Goal: Task Accomplishment & Management: Use online tool/utility

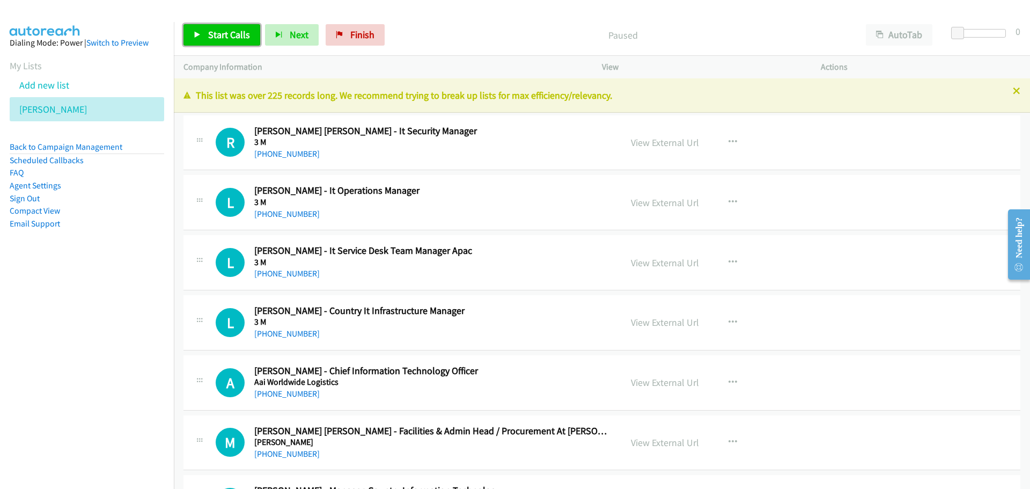
click at [232, 33] on span "Start Calls" at bounding box center [229, 34] width 42 height 12
drag, startPoint x: 204, startPoint y: 35, endPoint x: 179, endPoint y: 42, distance: 26.0
click at [204, 35] on link "Pause" at bounding box center [213, 34] width 59 height 21
drag, startPoint x: 207, startPoint y: 9, endPoint x: 214, endPoint y: 27, distance: 20.0
click at [211, 12] on div at bounding box center [510, 20] width 1021 height 41
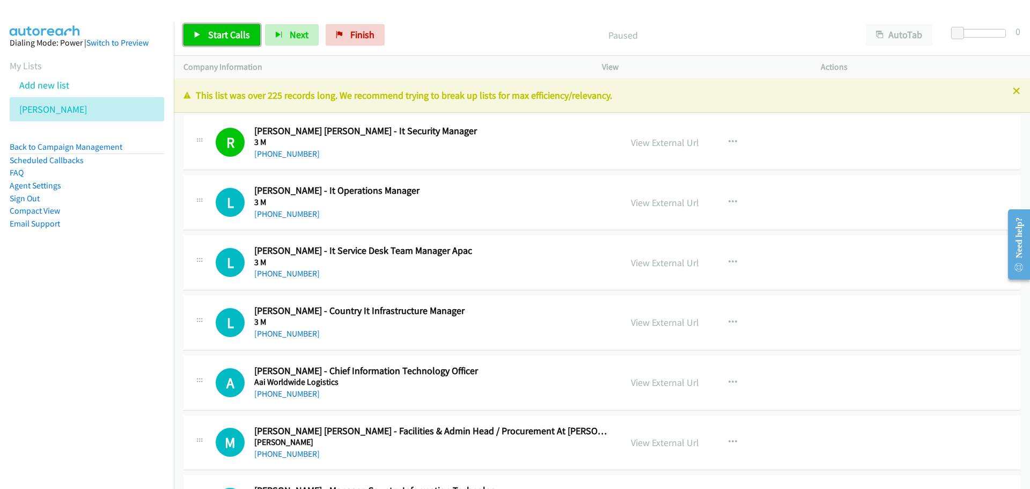
click at [215, 28] on span "Start Calls" at bounding box center [229, 34] width 42 height 12
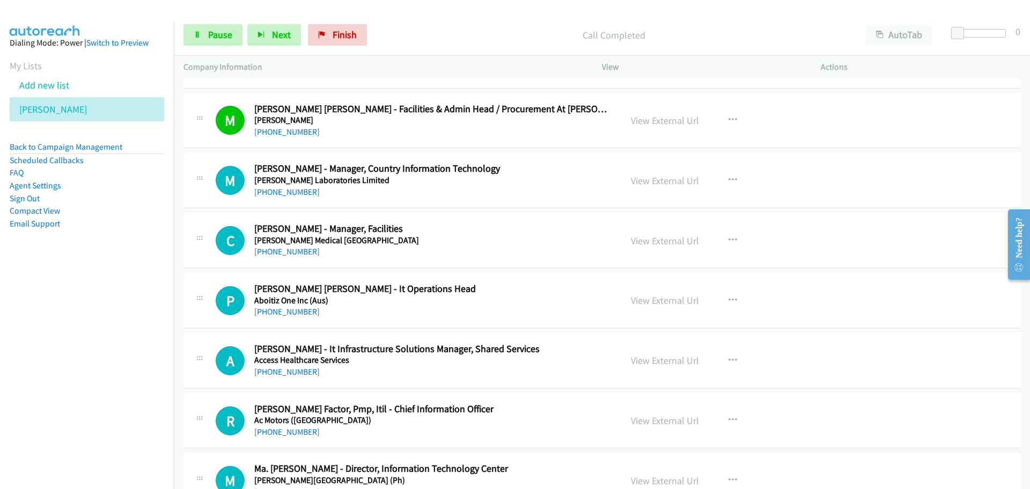
scroll to position [376, 0]
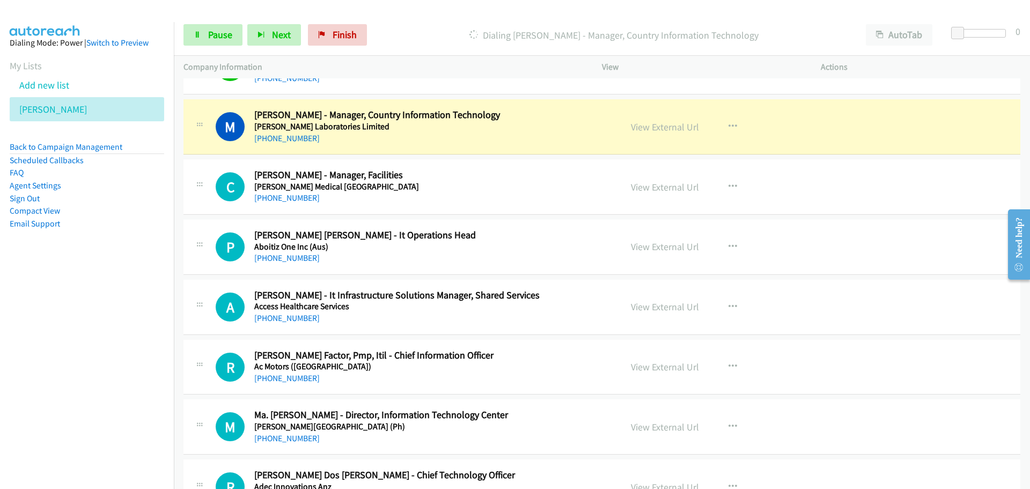
click at [642, 126] on link "View External Url" at bounding box center [665, 127] width 68 height 12
click at [203, 38] on link "Pause" at bounding box center [213, 34] width 59 height 21
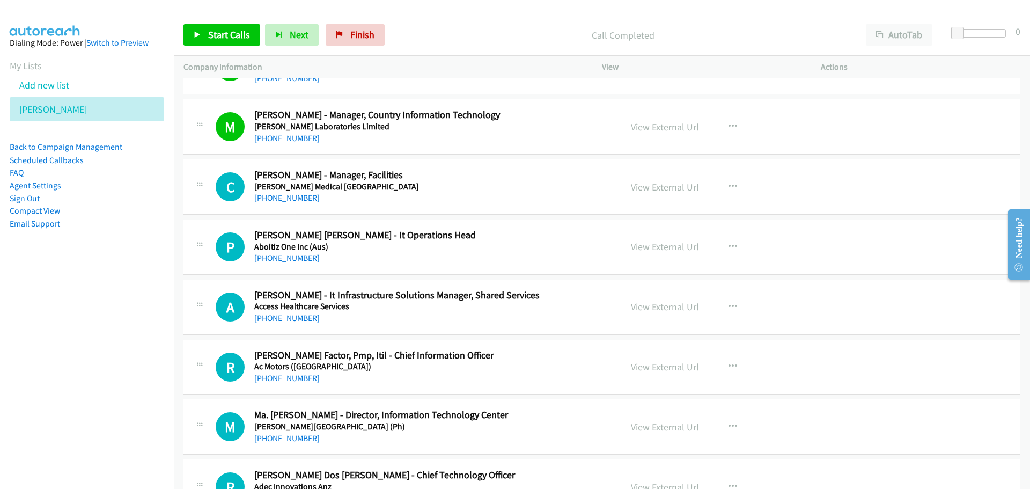
drag, startPoint x: 210, startPoint y: 23, endPoint x: 215, endPoint y: 44, distance: 21.5
click at [210, 23] on div "Start Calls Pause Next Finish Call Completed AutoTab AutoTab 0" at bounding box center [602, 34] width 856 height 41
click at [215, 44] on link "Start Calls" at bounding box center [222, 34] width 77 height 21
click at [223, 30] on span "Pause" at bounding box center [220, 34] width 24 height 12
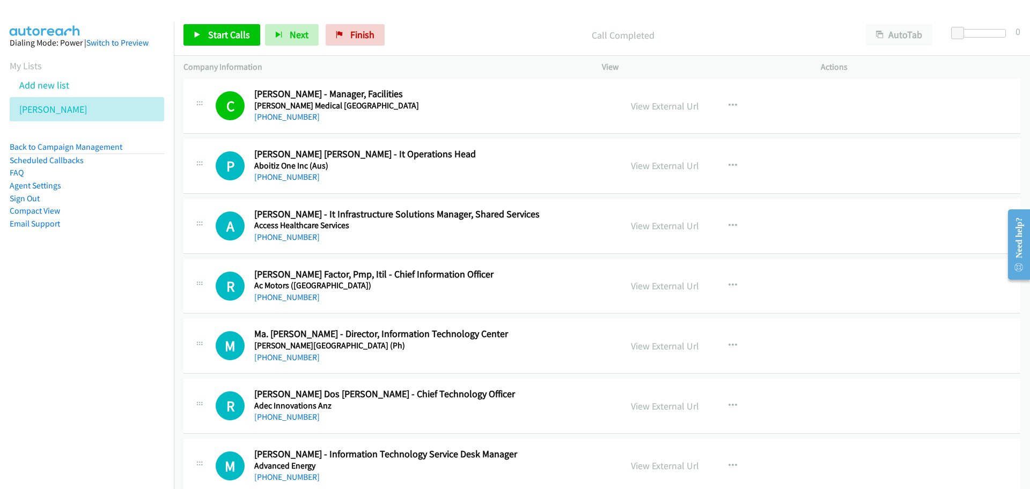
scroll to position [483, 0]
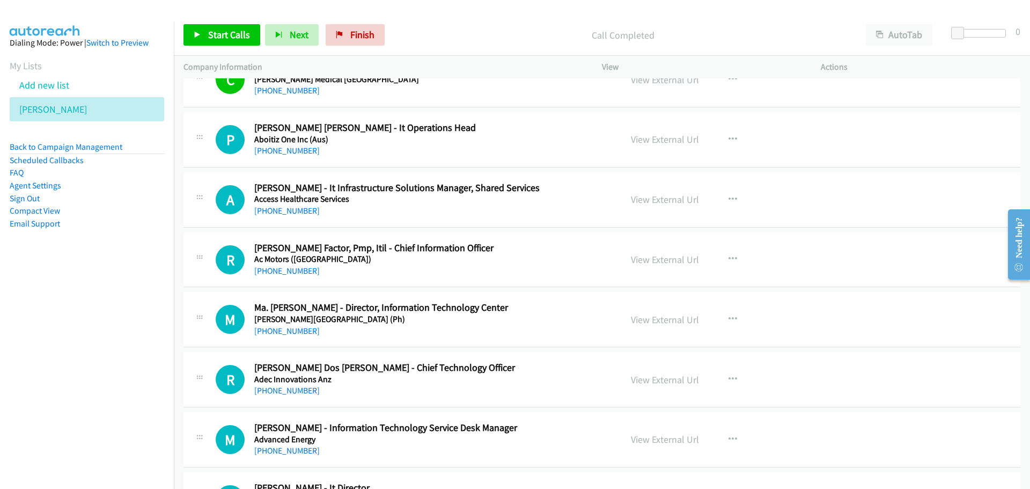
click at [222, 23] on div "Start Calls Pause Next Finish Call Completed AutoTab AutoTab 0" at bounding box center [602, 34] width 856 height 41
click at [201, 40] on link "Start Calls" at bounding box center [222, 34] width 77 height 21
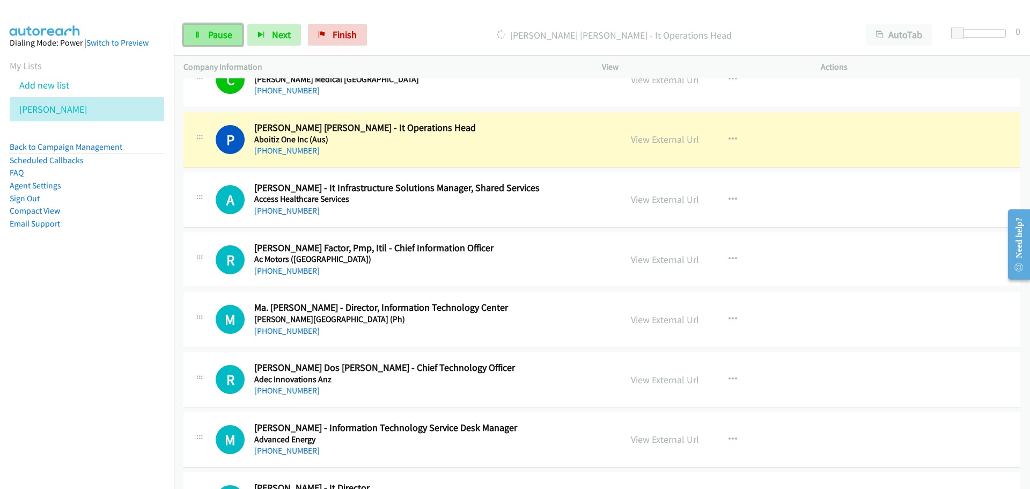
click at [192, 41] on link "Pause" at bounding box center [213, 34] width 59 height 21
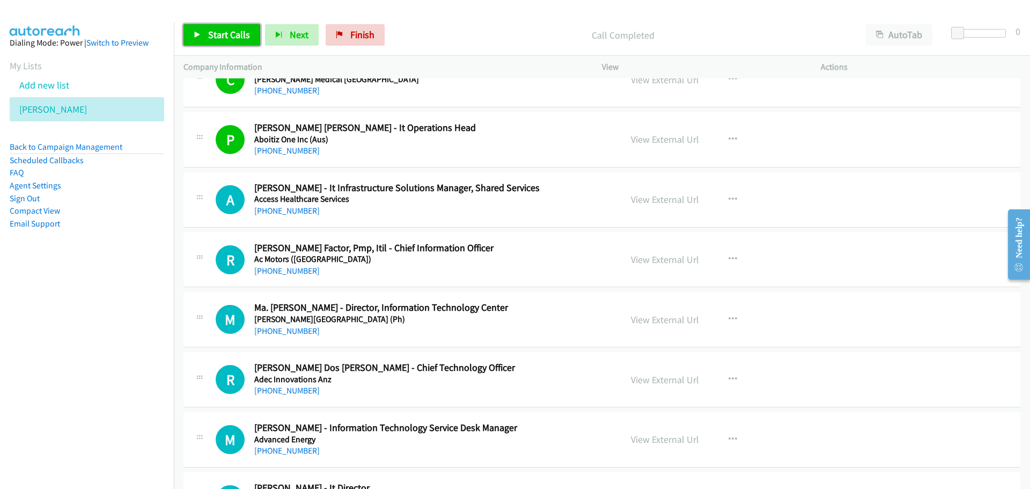
click at [245, 45] on link "Start Calls" at bounding box center [222, 34] width 77 height 21
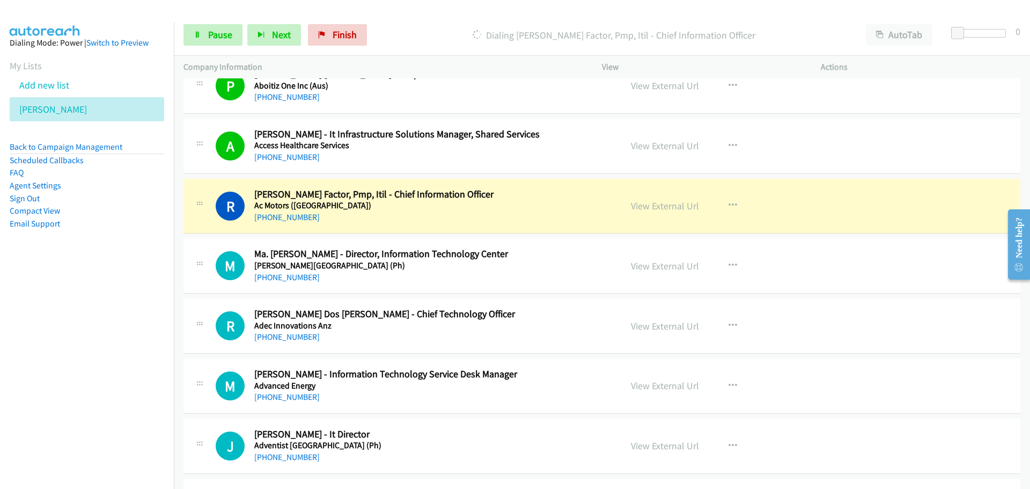
scroll to position [590, 0]
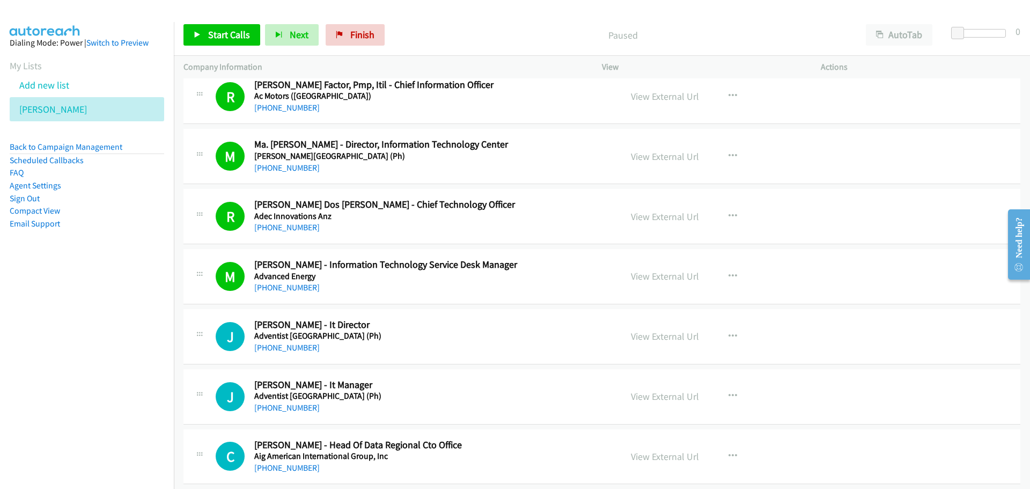
scroll to position [644, 0]
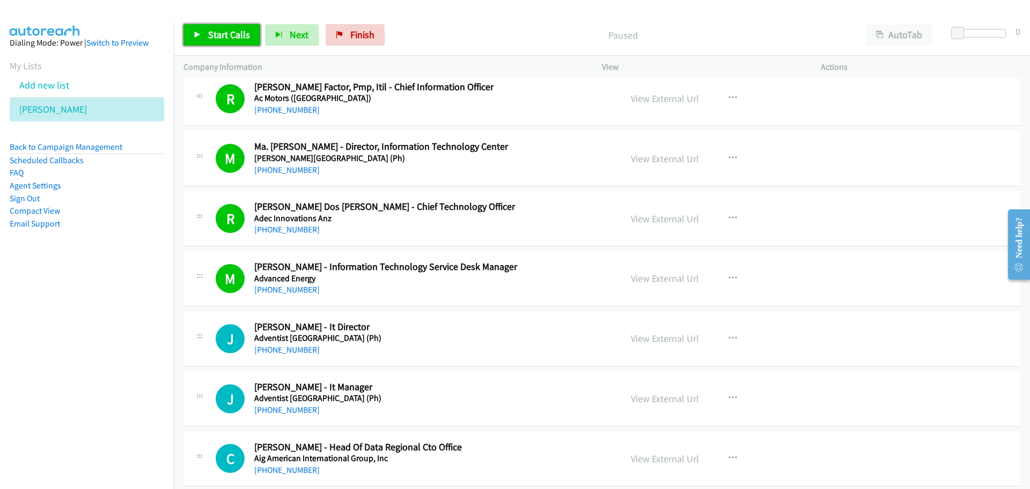
click at [199, 37] on icon at bounding box center [198, 36] width 8 height 8
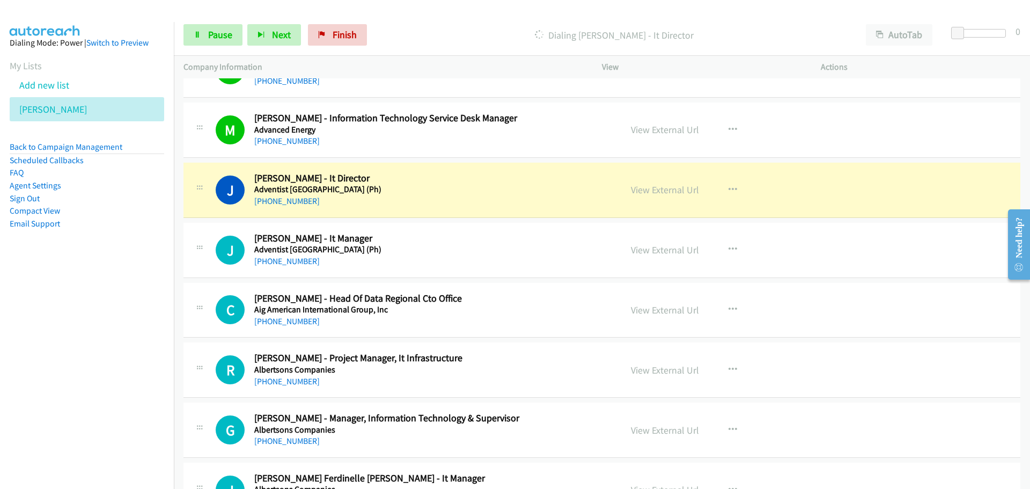
scroll to position [805, 0]
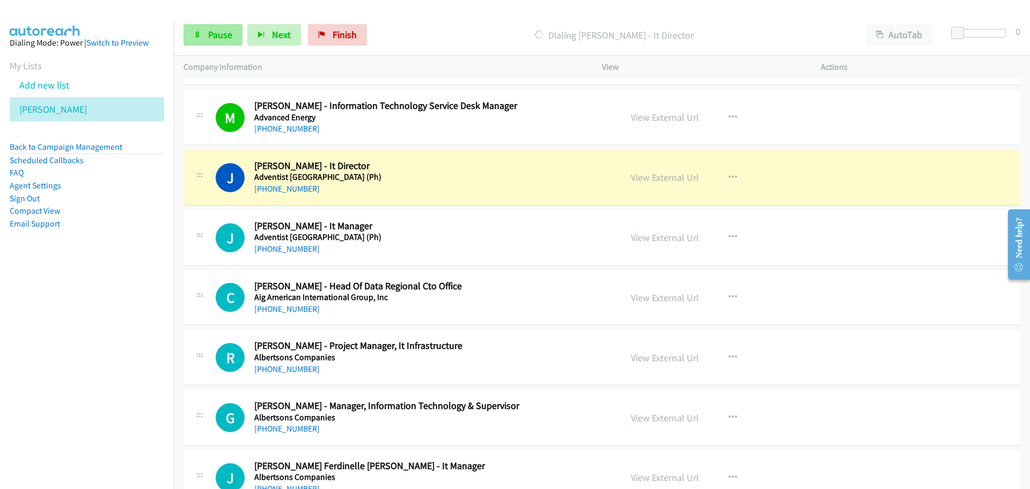
click at [219, 46] on div "Start Calls Pause Next Finish Dialing Jenald Rodelas - It Director AutoTab Auto…" at bounding box center [602, 34] width 856 height 41
click at [215, 38] on span "Pause" at bounding box center [220, 34] width 24 height 12
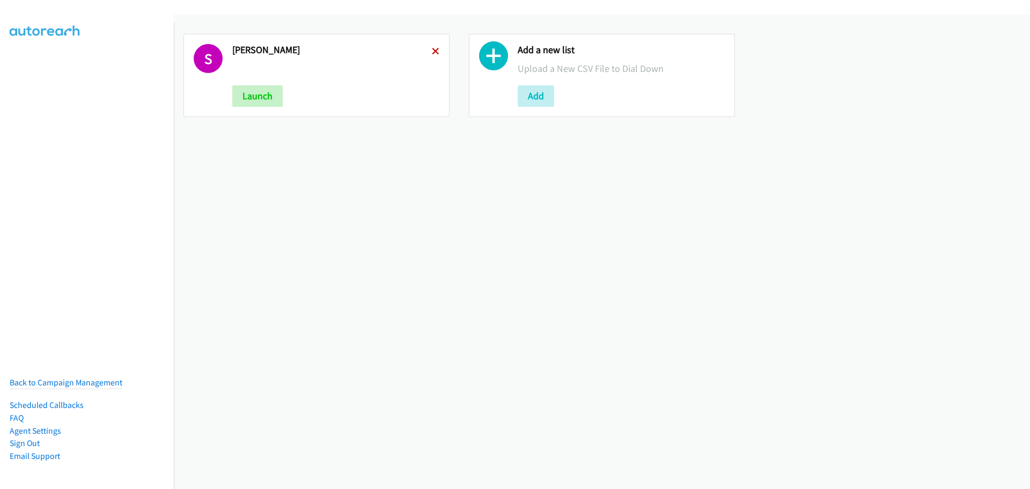
click at [434, 49] on icon at bounding box center [436, 52] width 8 height 8
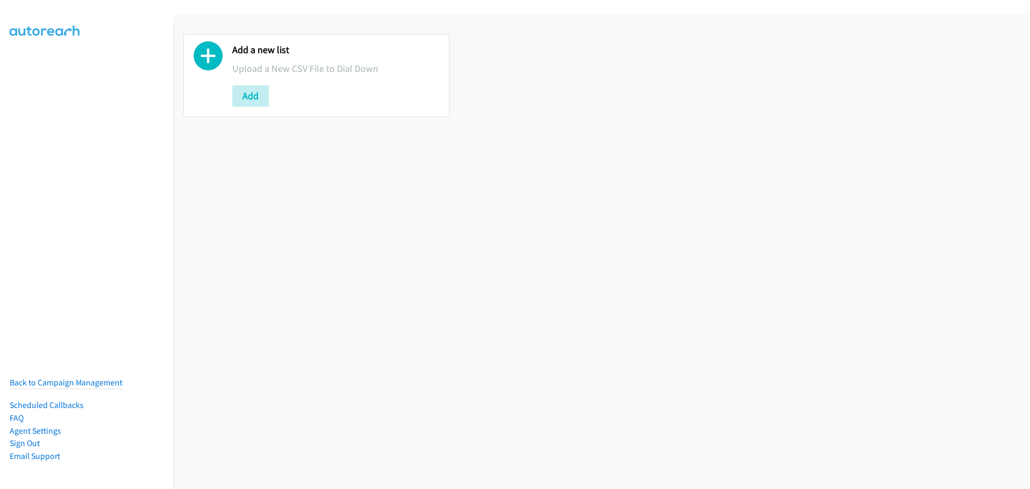
click at [260, 101] on button "Add" at bounding box center [250, 95] width 36 height 21
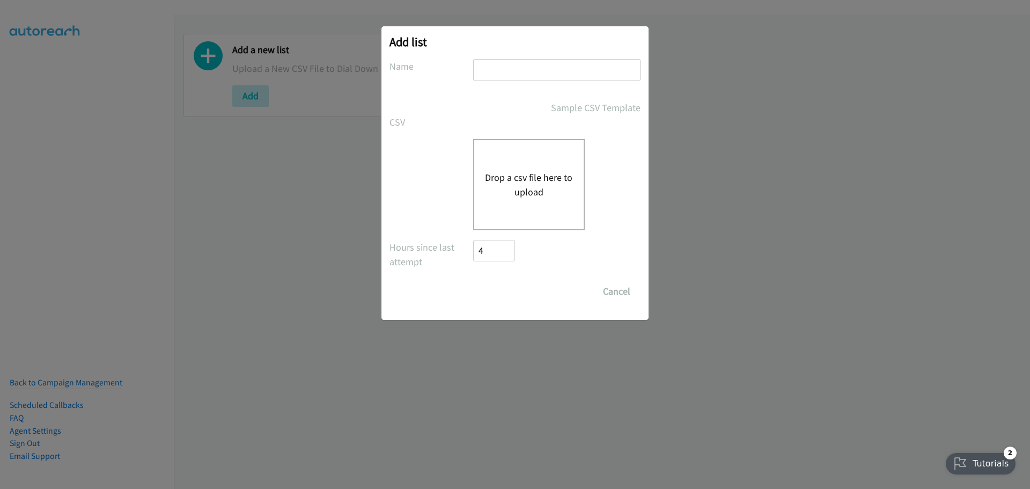
click at [509, 180] on button "Drop a csv file here to upload" at bounding box center [529, 184] width 88 height 29
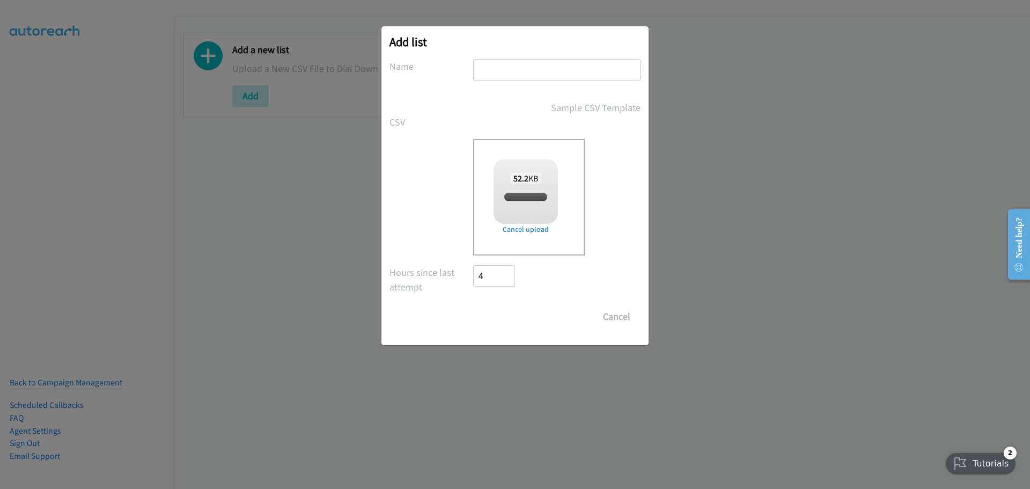
click at [508, 76] on input "text" at bounding box center [556, 70] width 167 height 22
checkbox input "true"
type input "[PERSON_NAME]"
click at [502, 310] on input "Save List" at bounding box center [501, 316] width 56 height 21
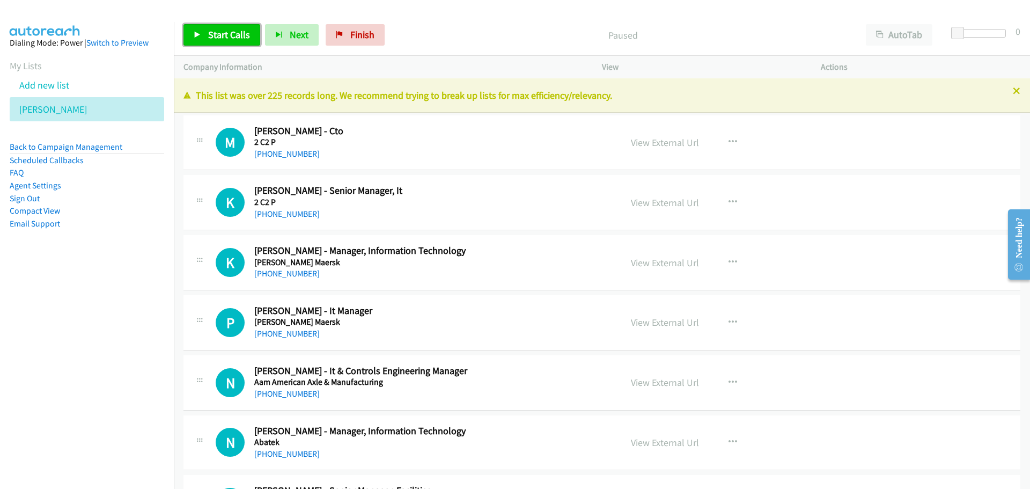
click at [223, 39] on span "Start Calls" at bounding box center [229, 34] width 42 height 12
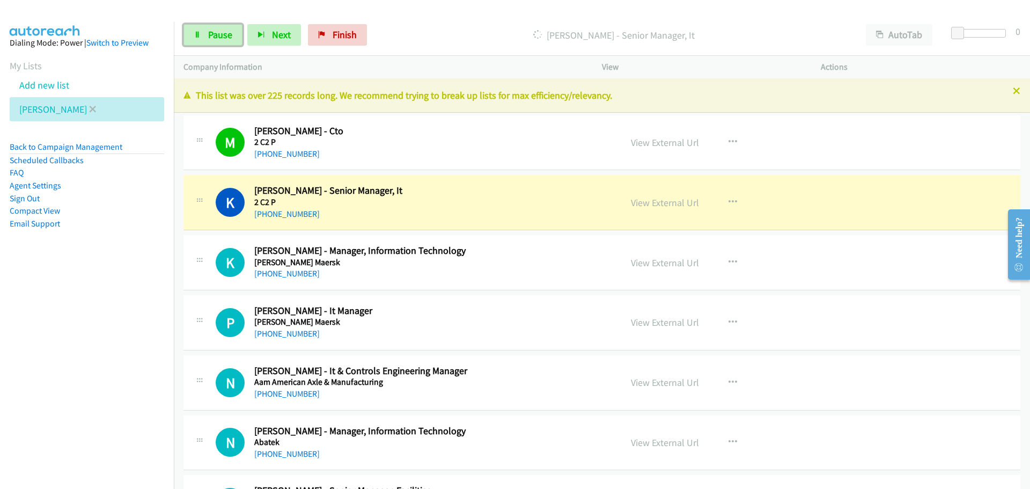
drag, startPoint x: 210, startPoint y: 43, endPoint x: 79, endPoint y: 117, distance: 150.4
click at [210, 43] on link "Pause" at bounding box center [213, 34] width 59 height 21
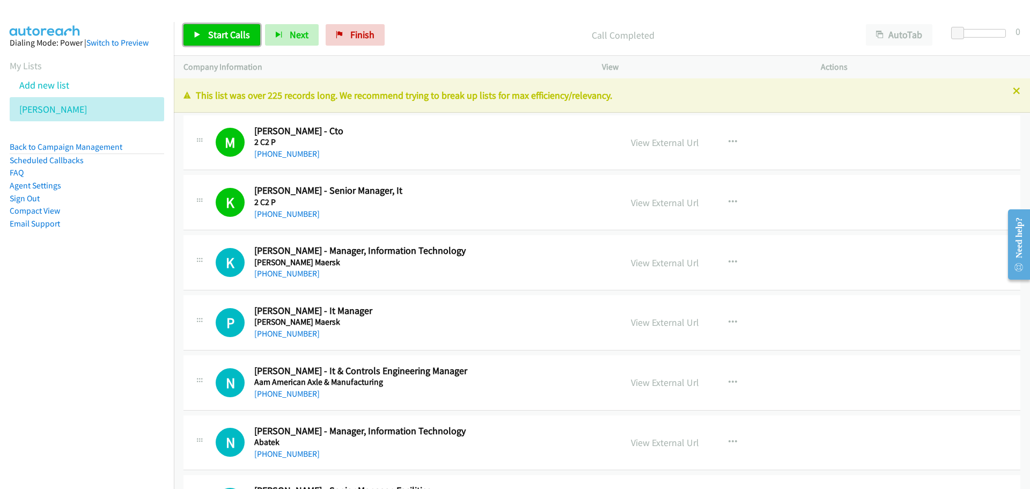
click at [221, 39] on span "Start Calls" at bounding box center [229, 34] width 42 height 12
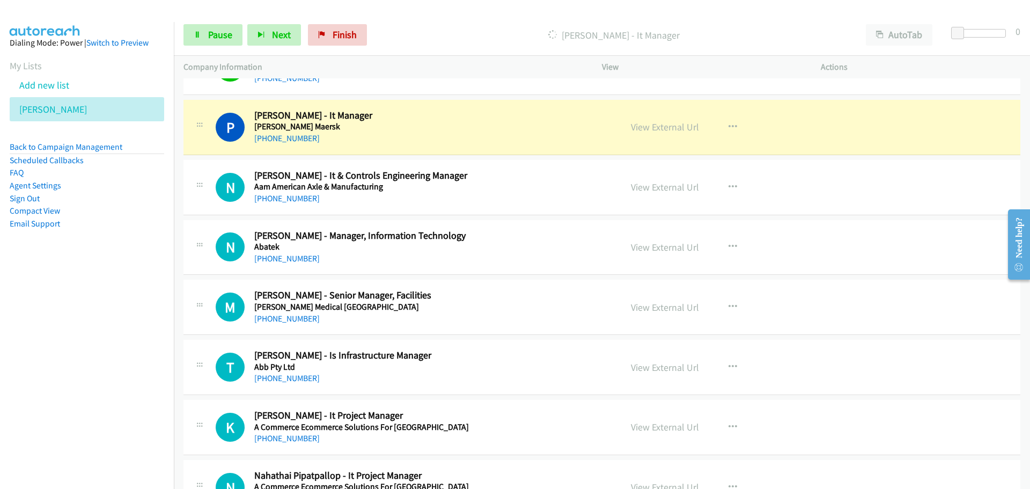
scroll to position [215, 0]
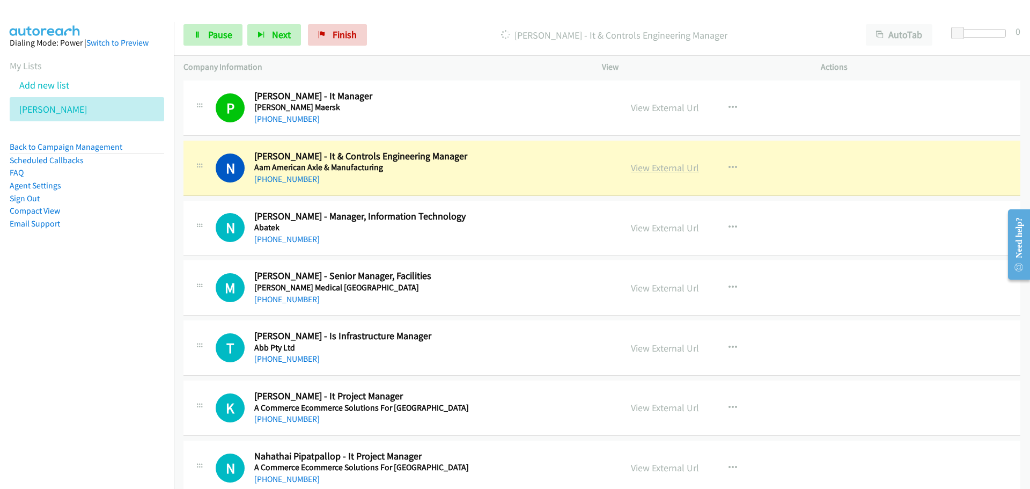
click at [652, 165] on link "View External Url" at bounding box center [665, 168] width 68 height 12
click at [209, 40] on span "Pause" at bounding box center [220, 34] width 24 height 12
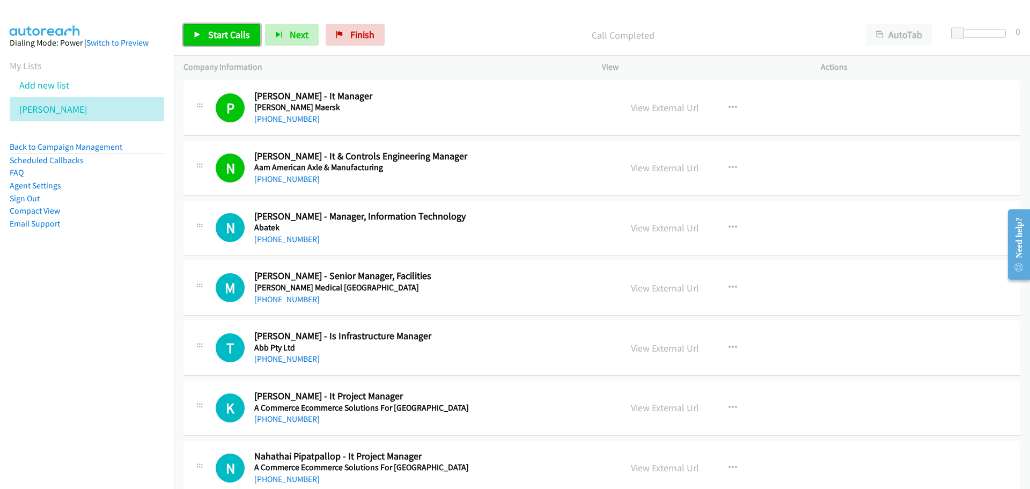
click at [216, 35] on span "Start Calls" at bounding box center [229, 34] width 42 height 12
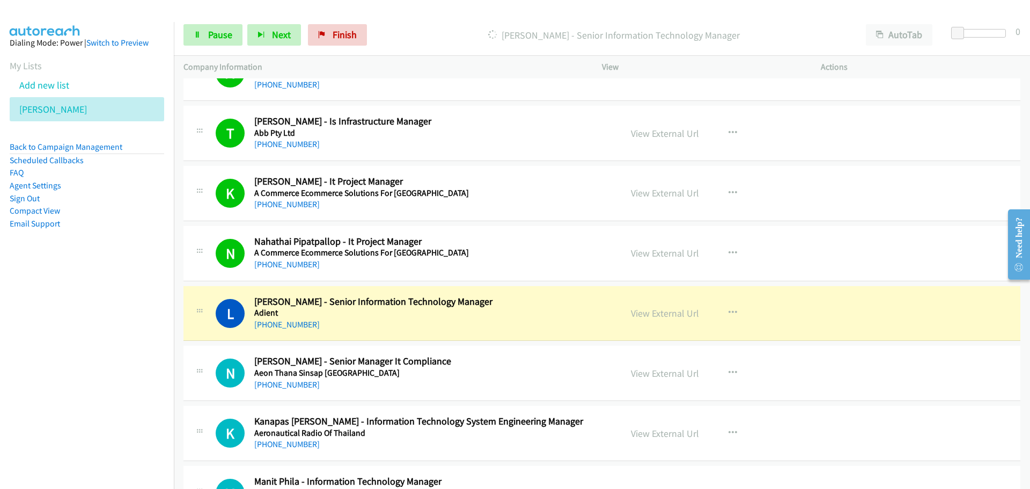
scroll to position [590, 0]
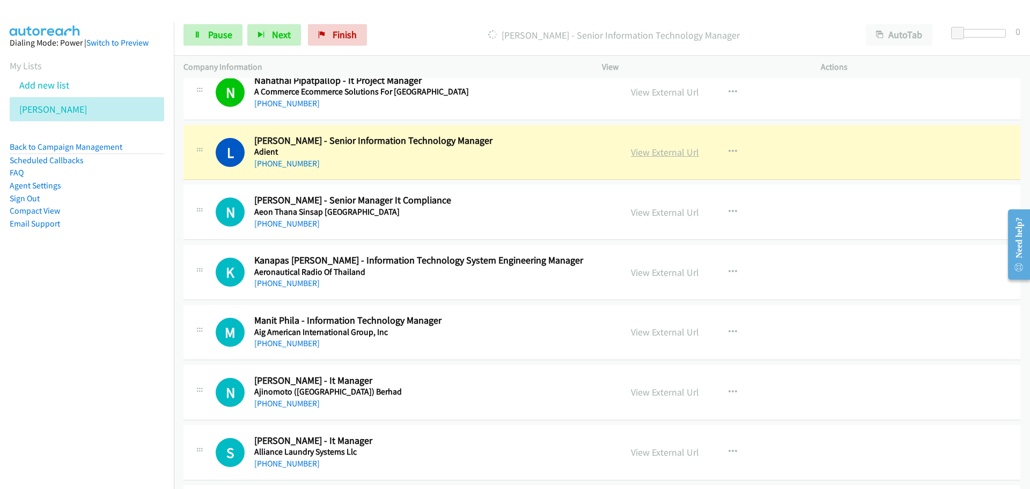
click at [651, 149] on link "View External Url" at bounding box center [665, 152] width 68 height 12
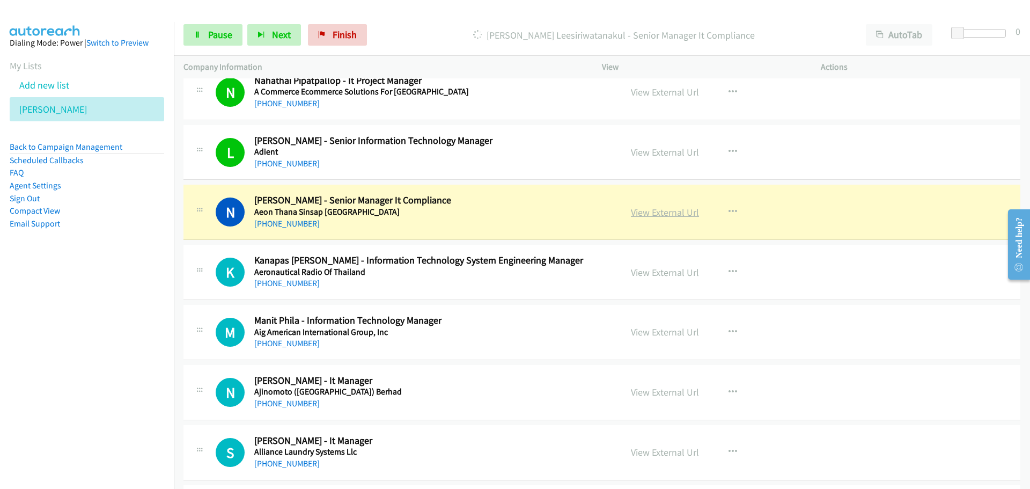
click at [652, 210] on link "View External Url" at bounding box center [665, 212] width 68 height 12
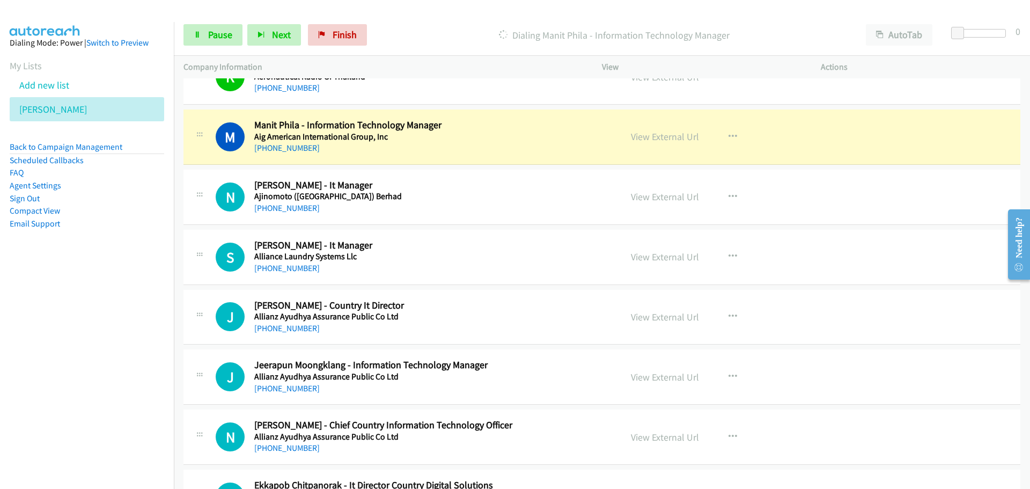
scroll to position [805, 0]
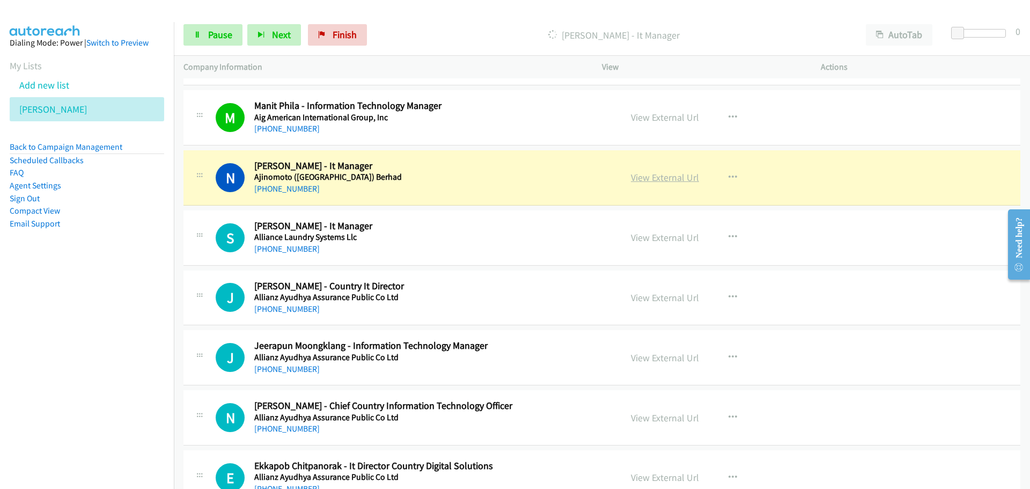
click at [652, 182] on link "View External Url" at bounding box center [665, 177] width 68 height 12
drag, startPoint x: 220, startPoint y: 38, endPoint x: 208, endPoint y: 45, distance: 14.4
click at [220, 38] on span "Pause" at bounding box center [220, 34] width 24 height 12
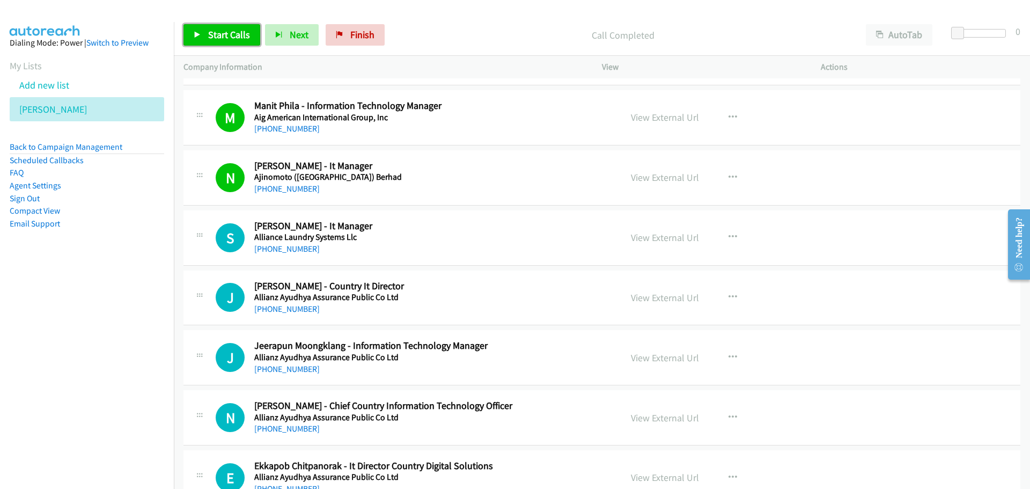
click at [248, 32] on span "Start Calls" at bounding box center [229, 34] width 42 height 12
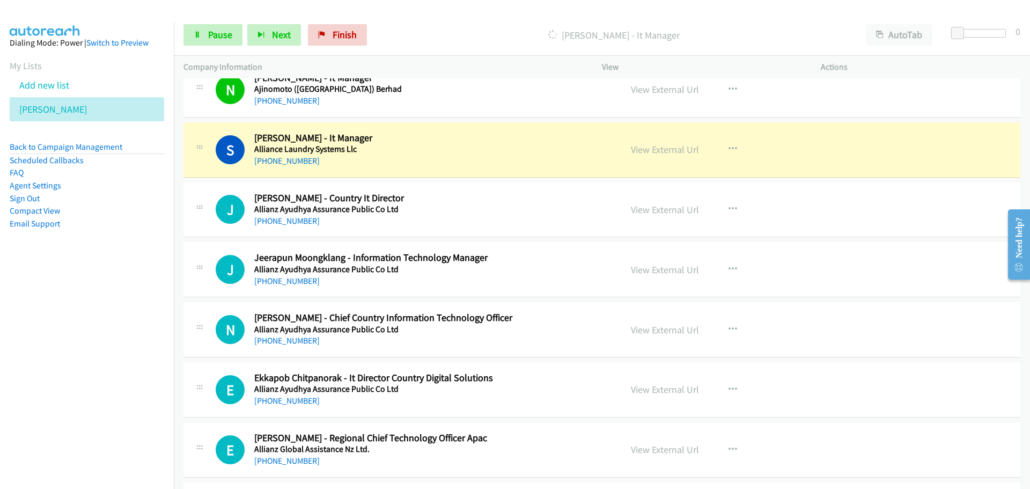
scroll to position [912, 0]
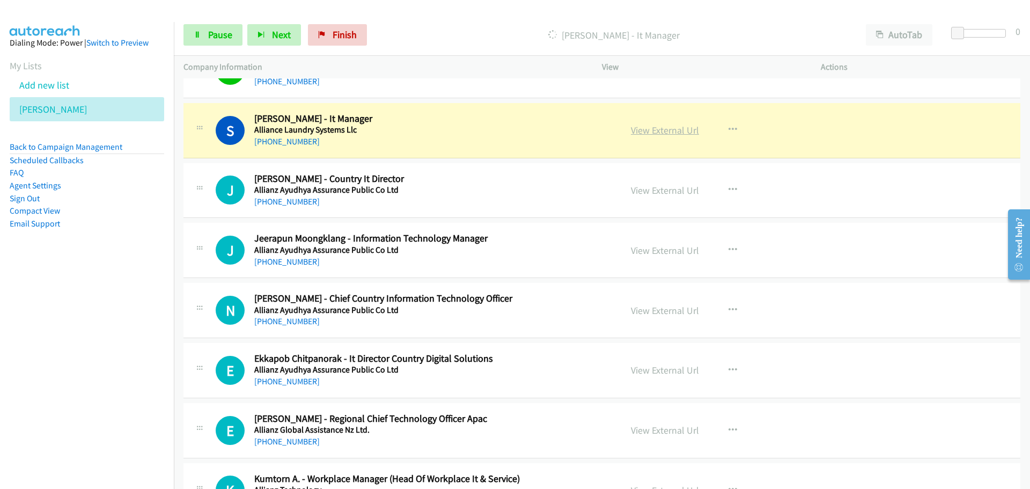
click at [643, 133] on link "View External Url" at bounding box center [665, 130] width 68 height 12
click at [225, 30] on span "Pause" at bounding box center [220, 34] width 24 height 12
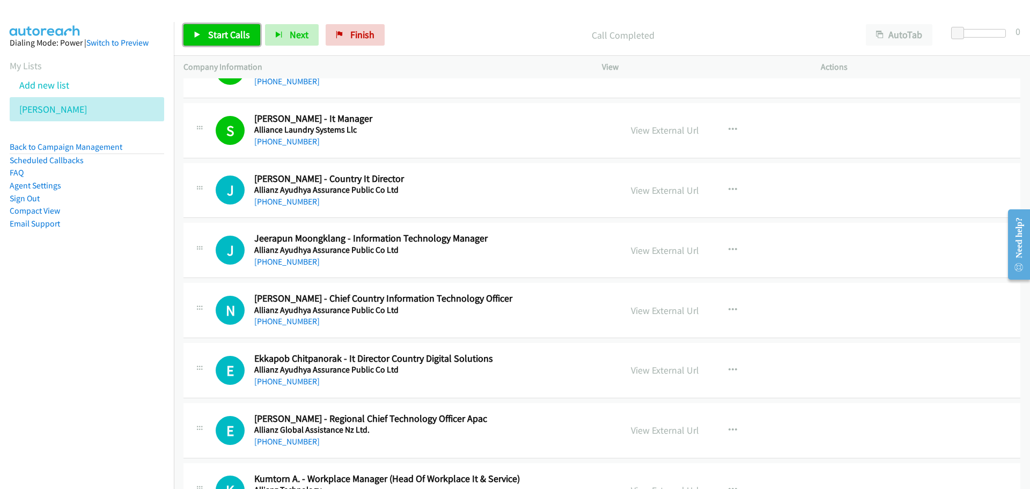
click at [239, 41] on link "Start Calls" at bounding box center [222, 34] width 77 height 21
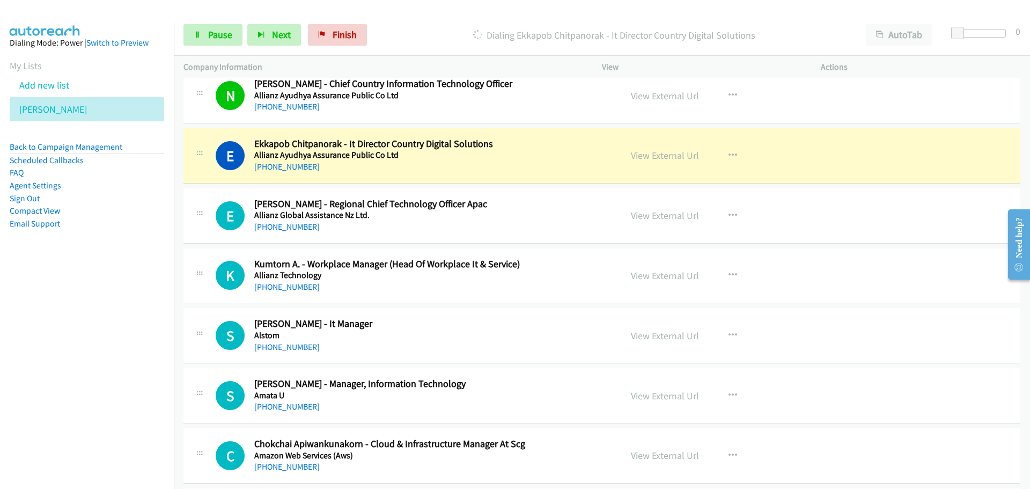
scroll to position [1181, 0]
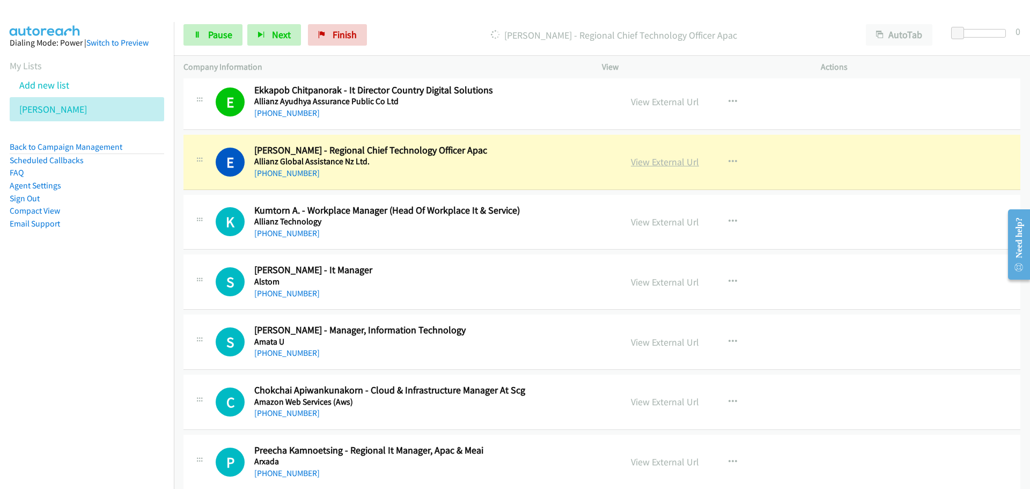
click at [668, 164] on link "View External Url" at bounding box center [665, 162] width 68 height 12
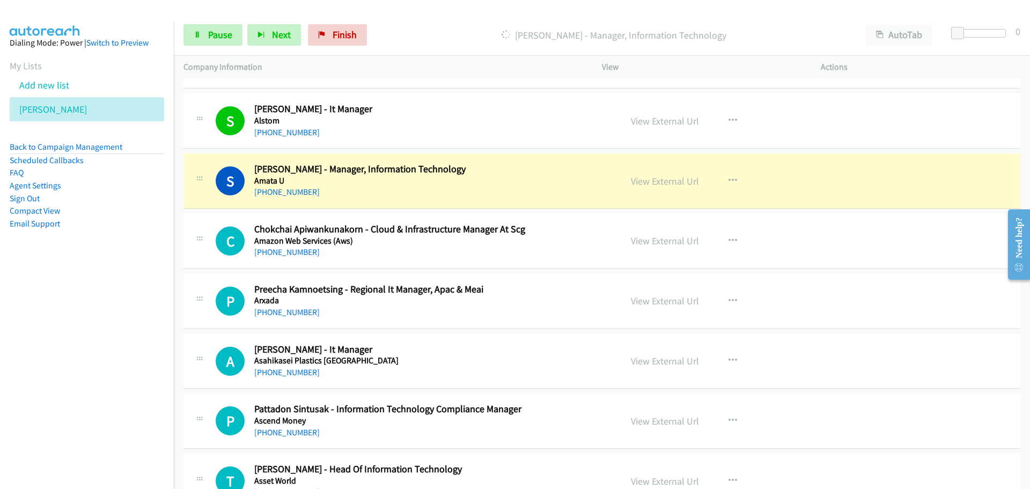
scroll to position [1395, 0]
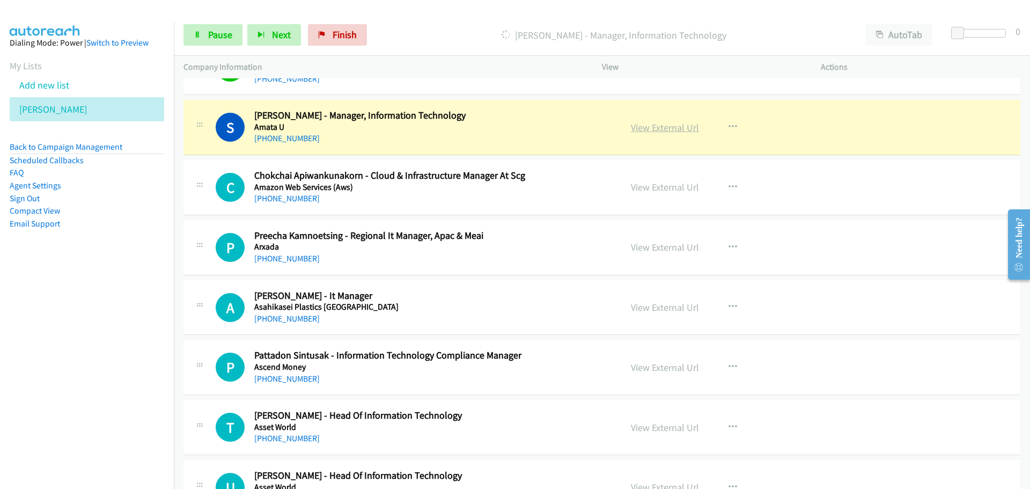
click at [656, 125] on link "View External Url" at bounding box center [665, 127] width 68 height 12
drag, startPoint x: 208, startPoint y: 38, endPoint x: 179, endPoint y: 67, distance: 41.0
click at [208, 38] on span "Pause" at bounding box center [220, 34] width 24 height 12
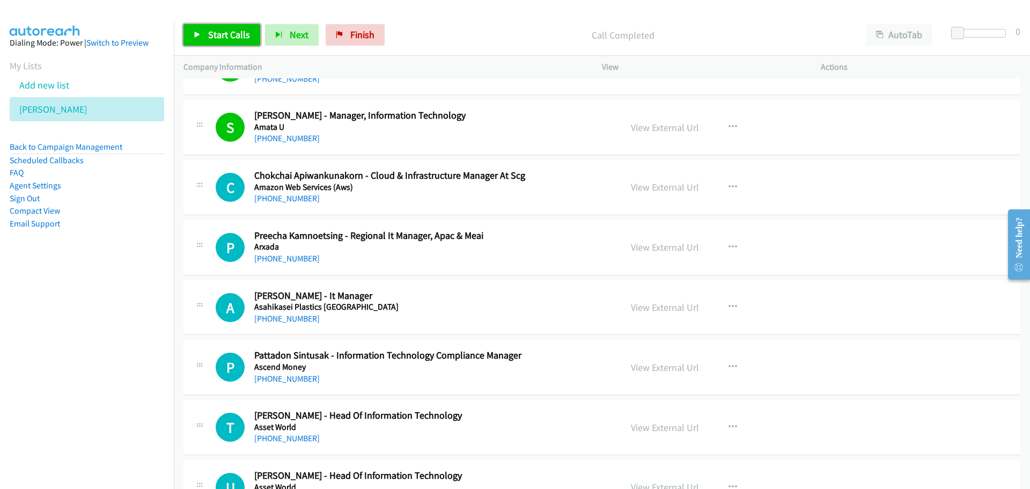
click at [219, 30] on span "Start Calls" at bounding box center [229, 34] width 42 height 12
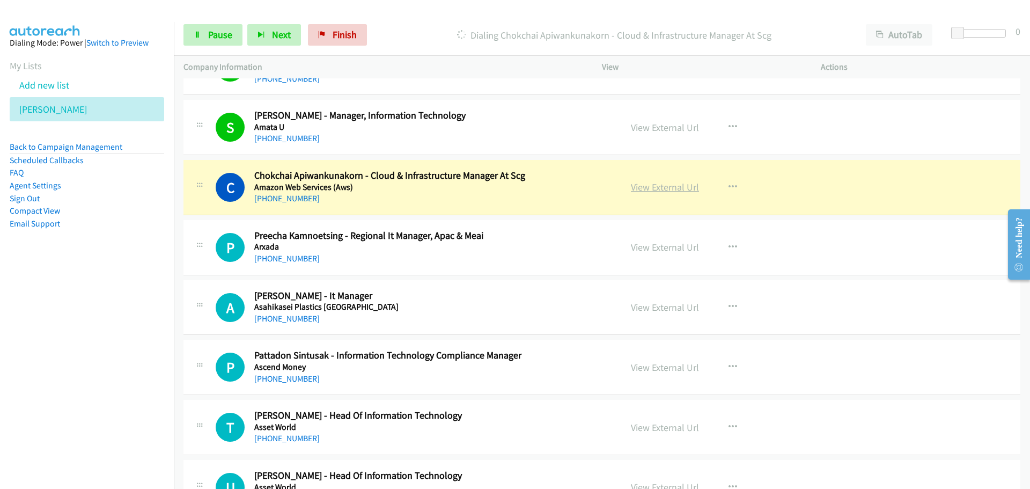
click at [653, 187] on link "View External Url" at bounding box center [665, 187] width 68 height 12
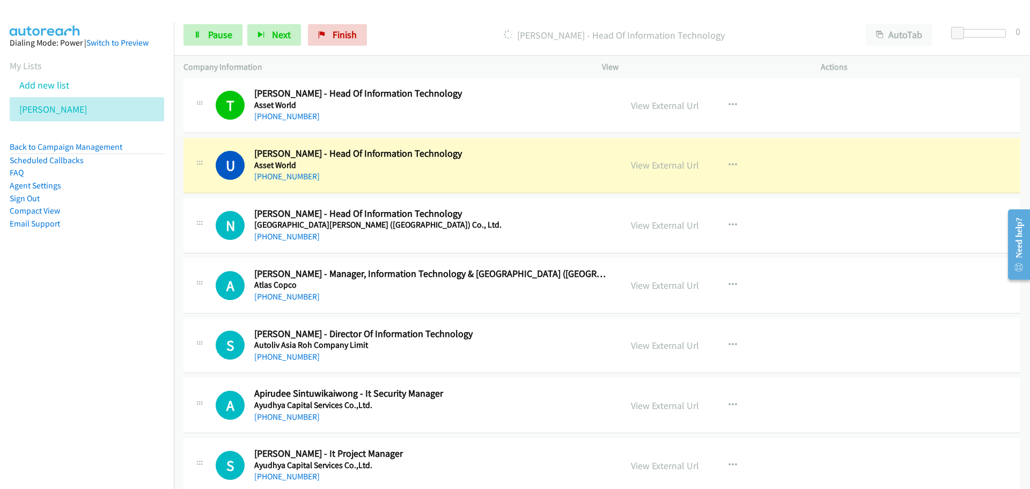
scroll to position [1771, 0]
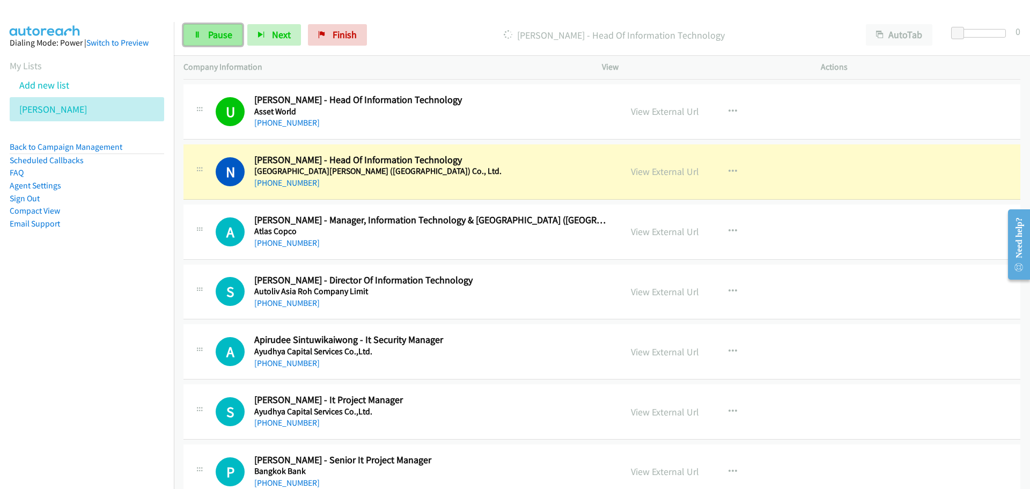
click at [226, 31] on span "Pause" at bounding box center [220, 34] width 24 height 12
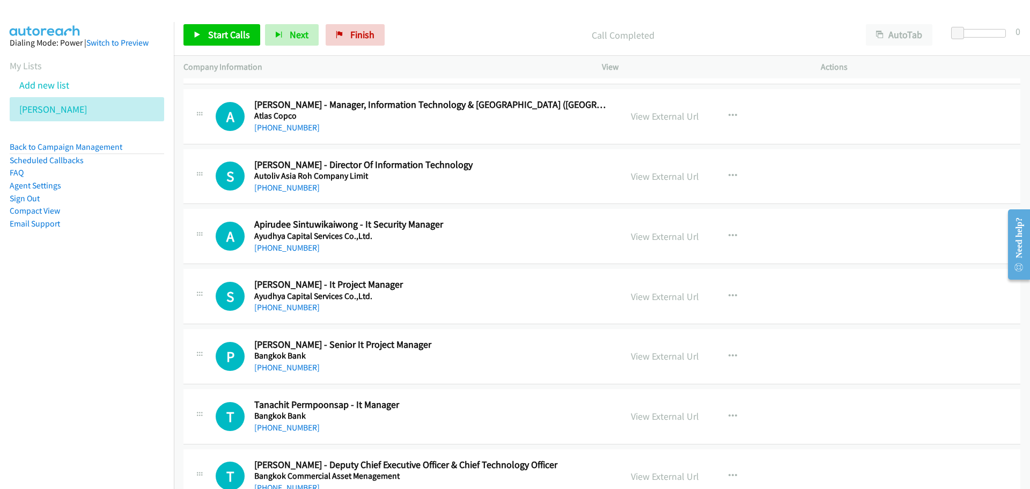
scroll to position [1824, 0]
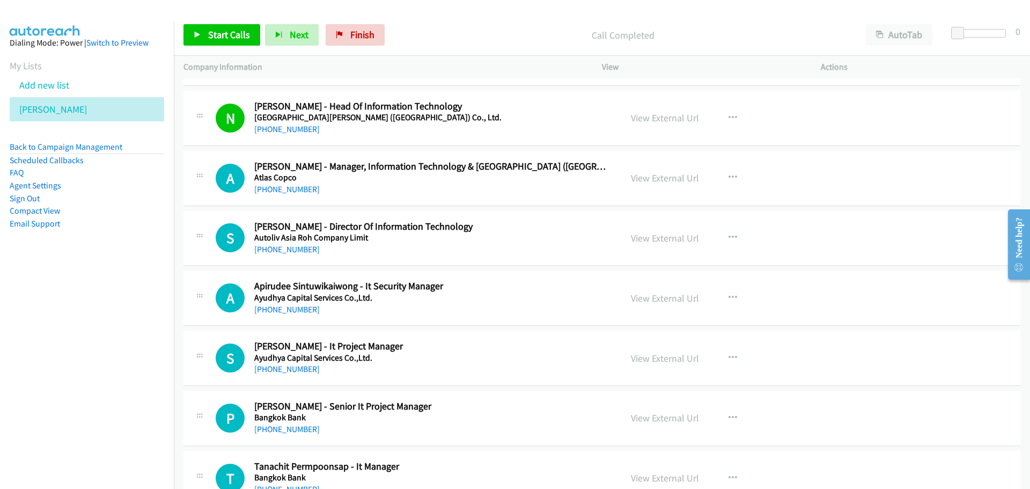
click at [214, 48] on div "Start Calls Pause Next Finish Call Completed AutoTab AutoTab 0" at bounding box center [602, 34] width 856 height 41
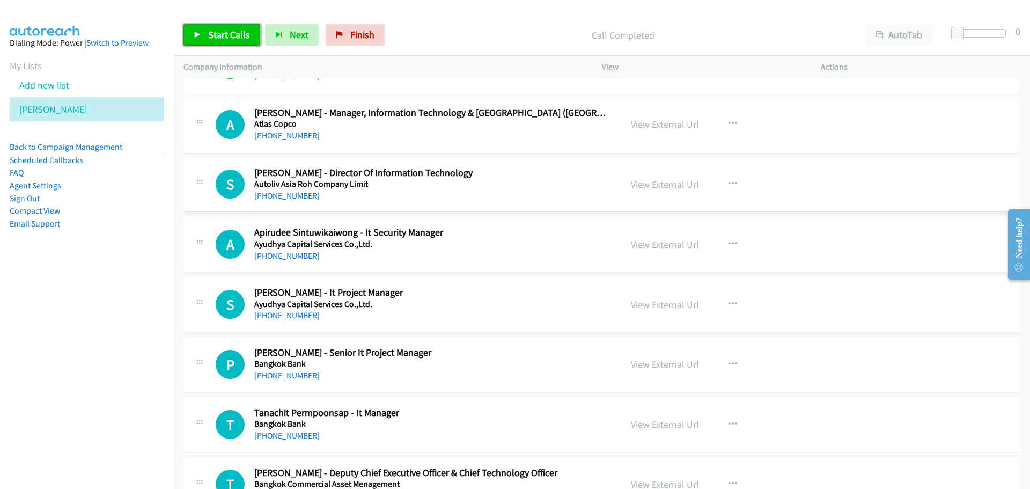
click at [232, 35] on span "Start Calls" at bounding box center [229, 34] width 42 height 12
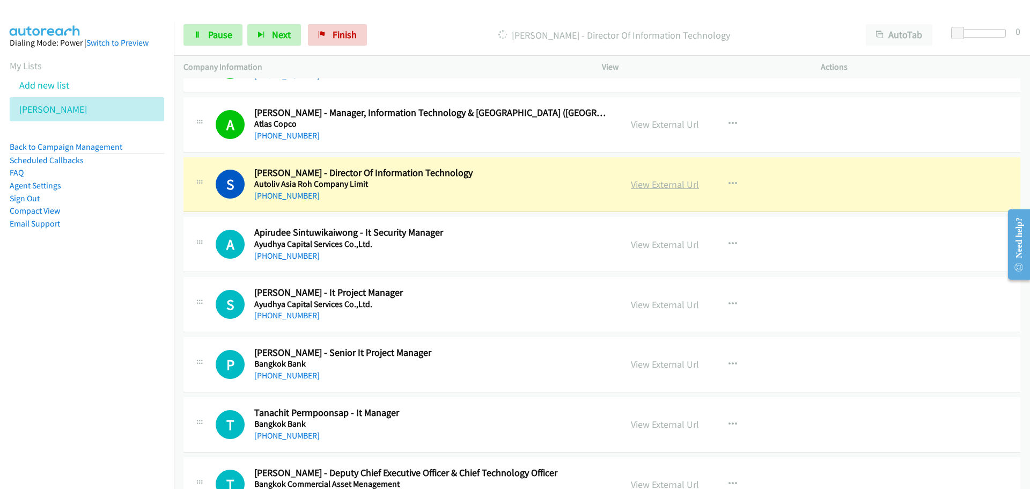
click at [668, 188] on link "View External Url" at bounding box center [665, 184] width 68 height 12
click at [224, 35] on span "Pause" at bounding box center [220, 34] width 24 height 12
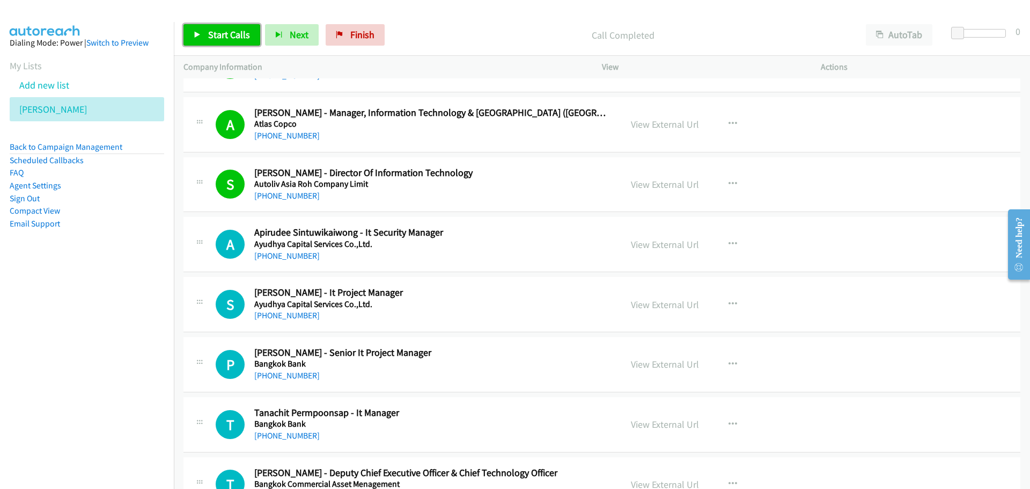
click at [221, 34] on span "Start Calls" at bounding box center [229, 34] width 42 height 12
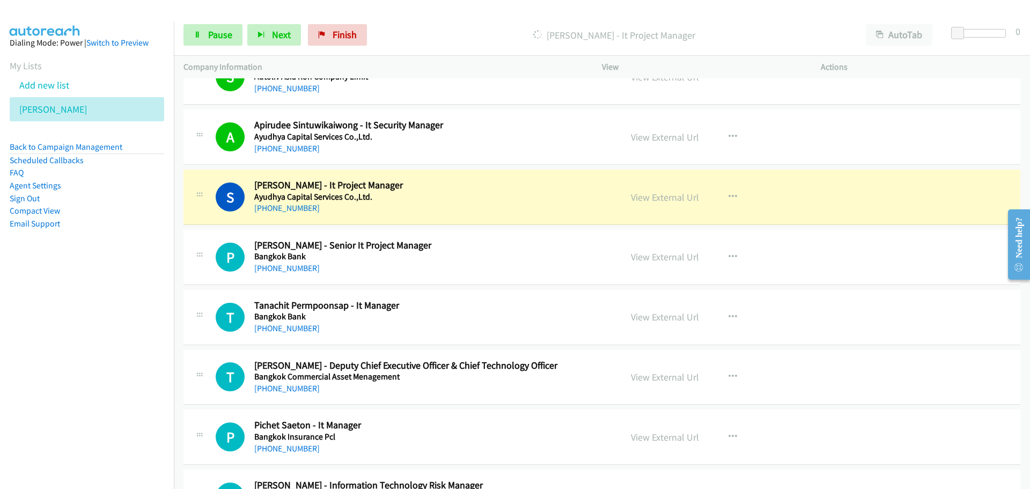
scroll to position [2039, 0]
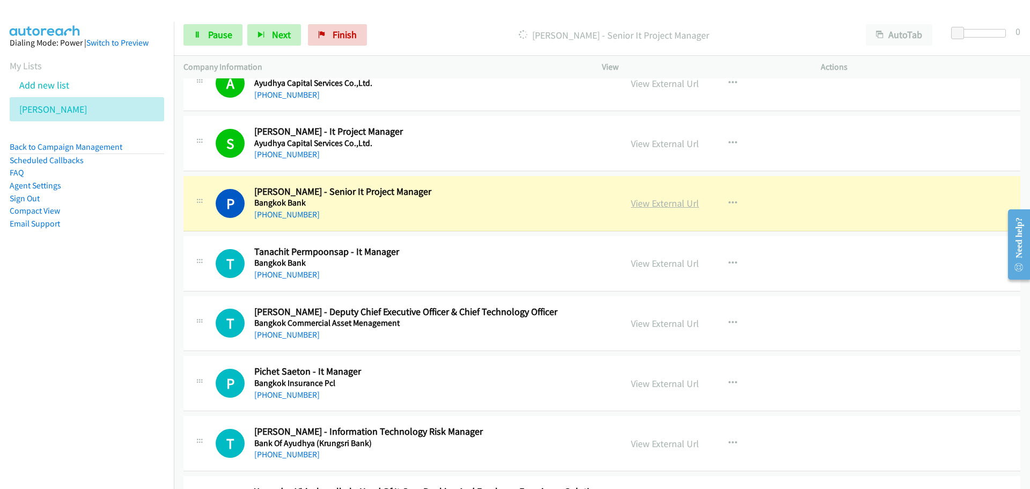
click at [664, 204] on link "View External Url" at bounding box center [665, 203] width 68 height 12
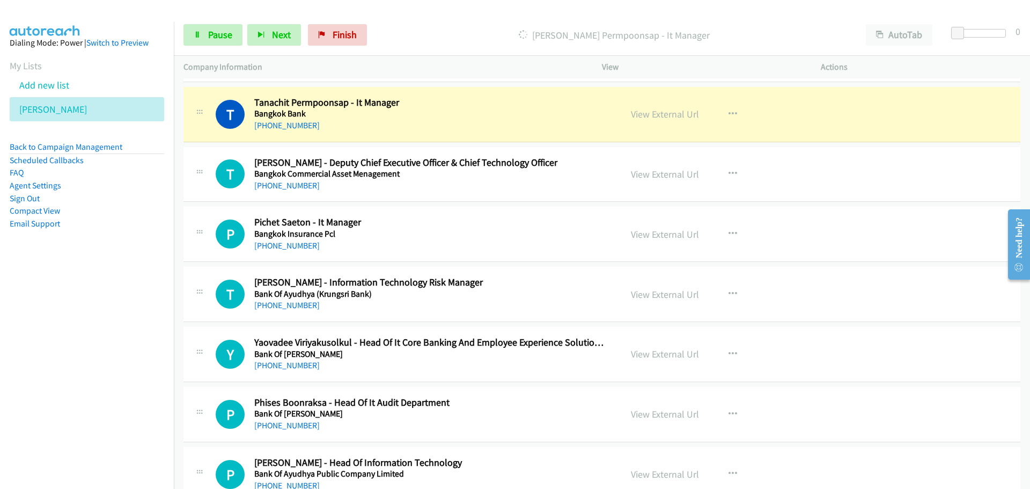
scroll to position [2200, 0]
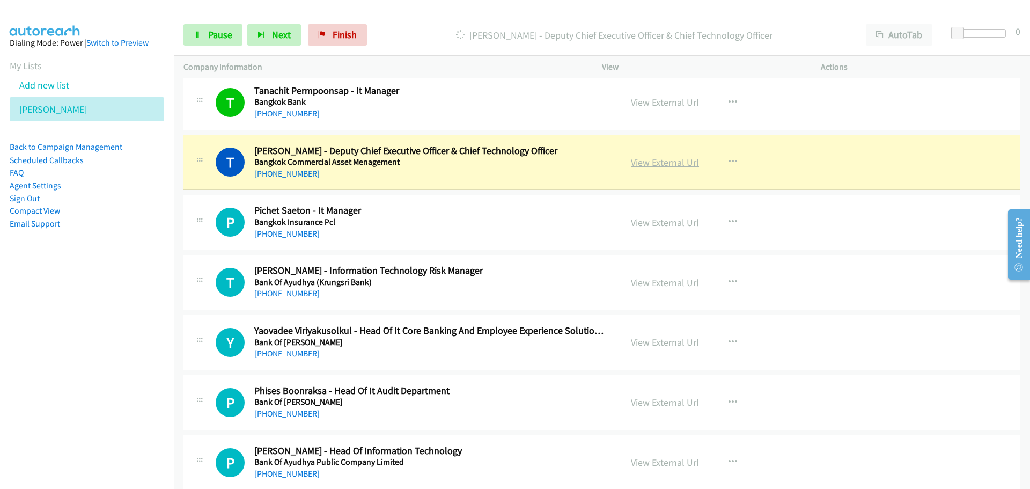
click at [659, 165] on link "View External Url" at bounding box center [665, 162] width 68 height 12
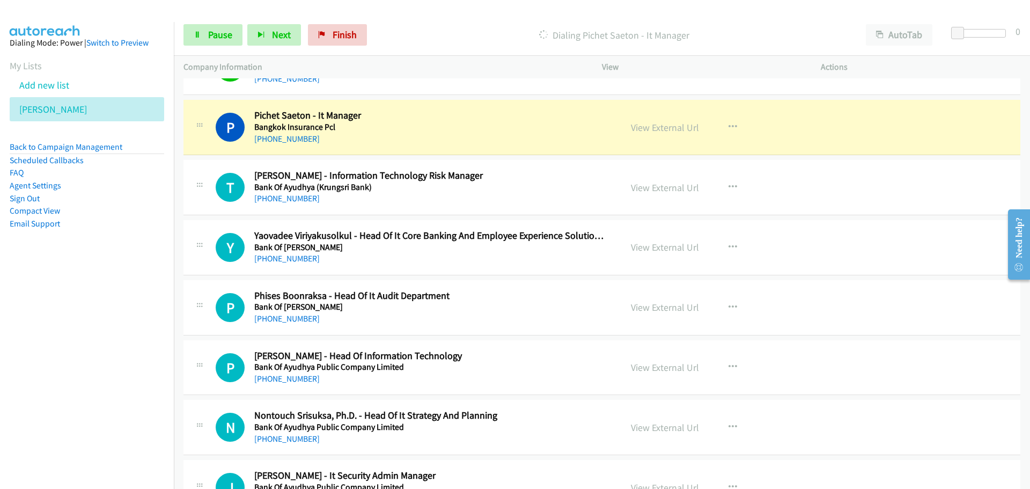
scroll to position [2307, 0]
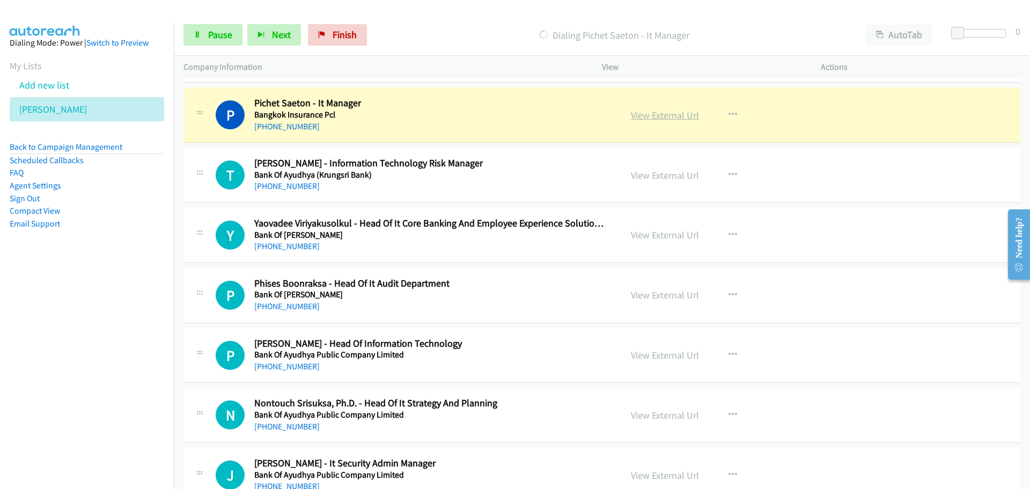
click at [658, 119] on link "View External Url" at bounding box center [665, 115] width 68 height 12
click at [208, 30] on span "Pause" at bounding box center [220, 34] width 24 height 12
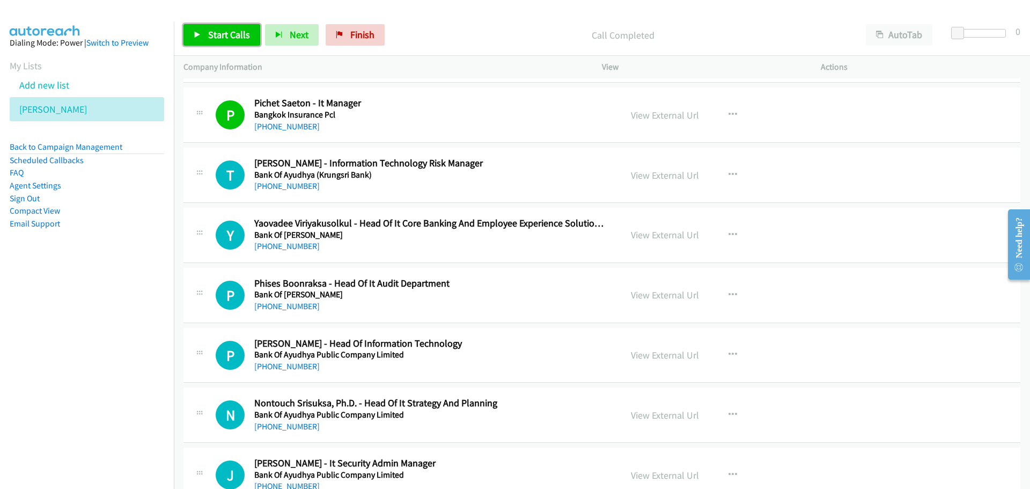
click at [226, 34] on span "Start Calls" at bounding box center [229, 34] width 42 height 12
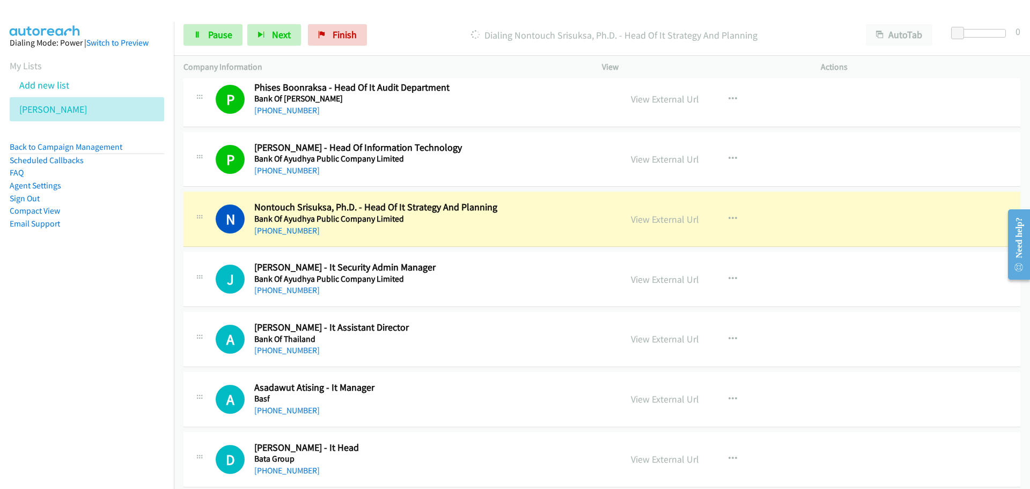
scroll to position [2522, 0]
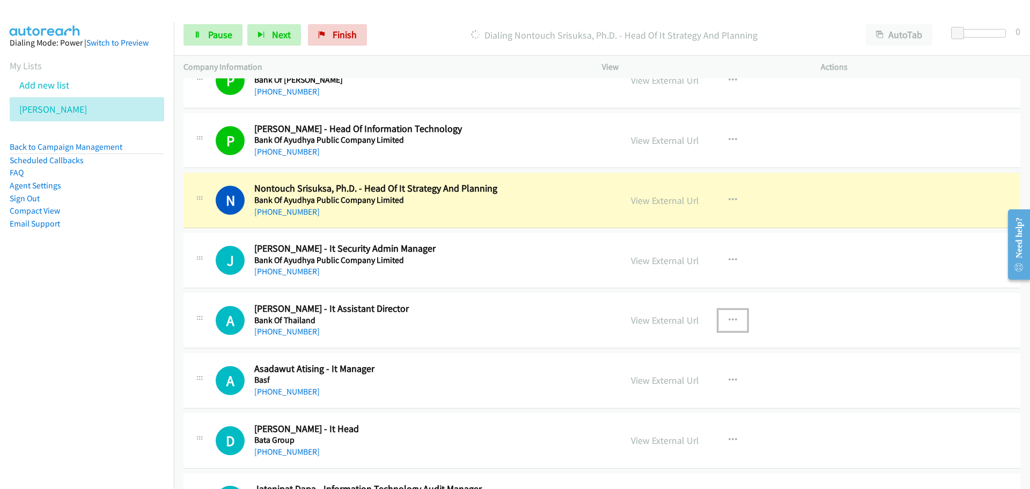
click at [731, 321] on icon "button" at bounding box center [733, 320] width 9 height 9
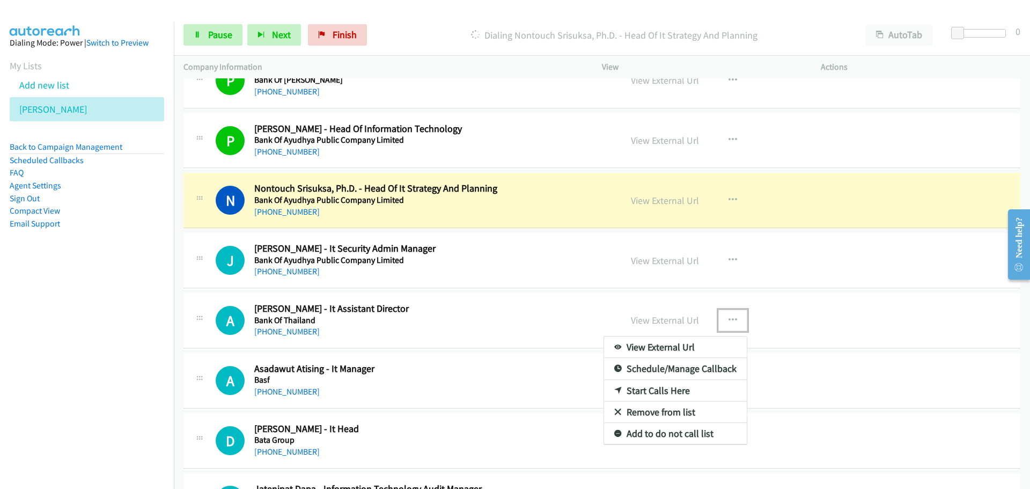
click at [633, 389] on link "Start Calls Here" at bounding box center [675, 390] width 143 height 21
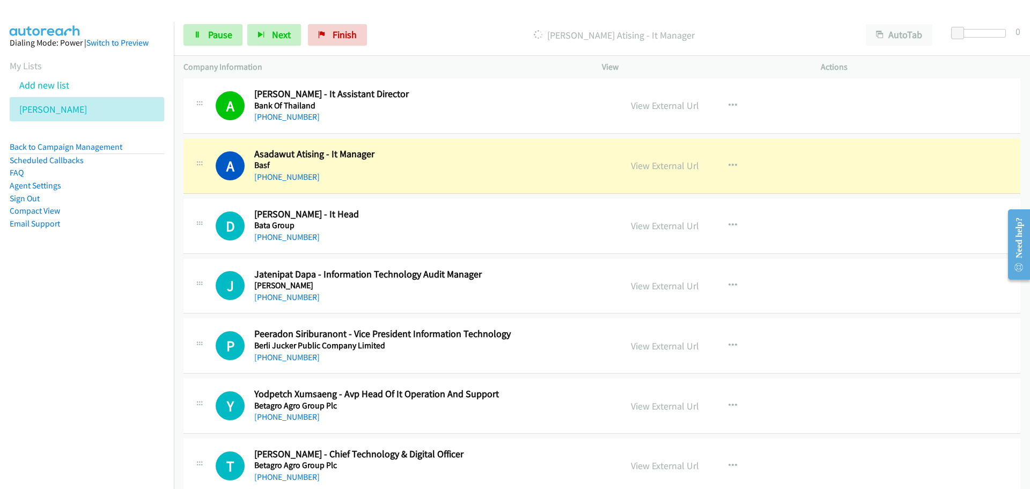
scroll to position [2790, 0]
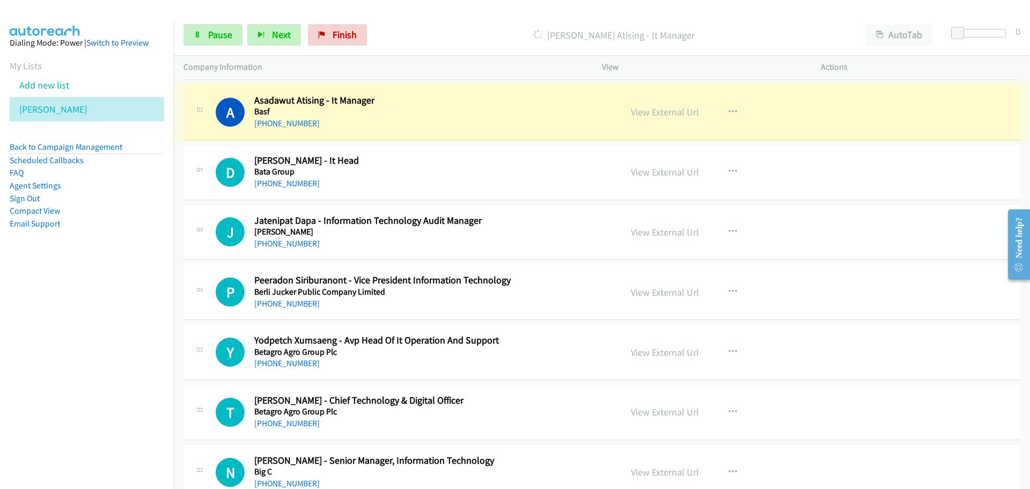
click at [659, 116] on link "View External Url" at bounding box center [665, 112] width 68 height 12
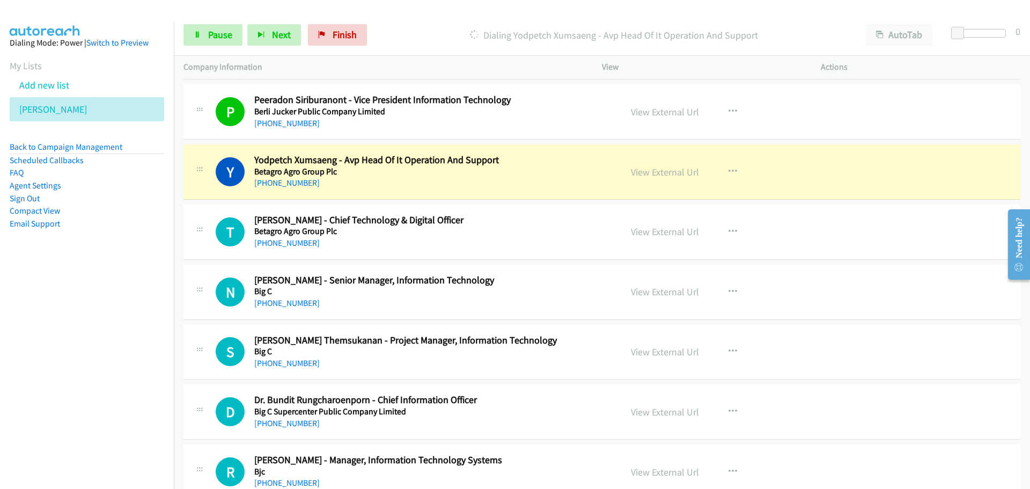
scroll to position [3005, 0]
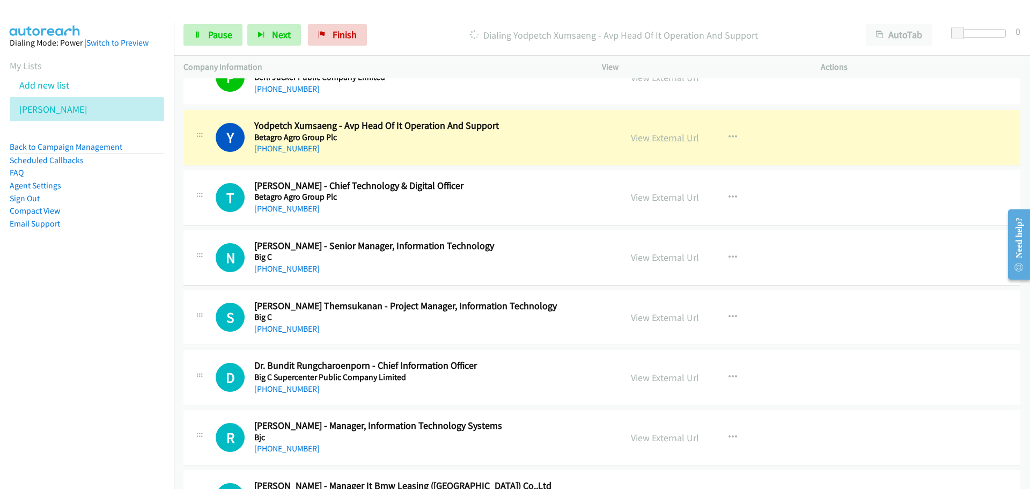
click at [657, 139] on link "View External Url" at bounding box center [665, 137] width 68 height 12
click at [209, 35] on span "Pause" at bounding box center [220, 34] width 24 height 12
